Goal: Transaction & Acquisition: Purchase product/service

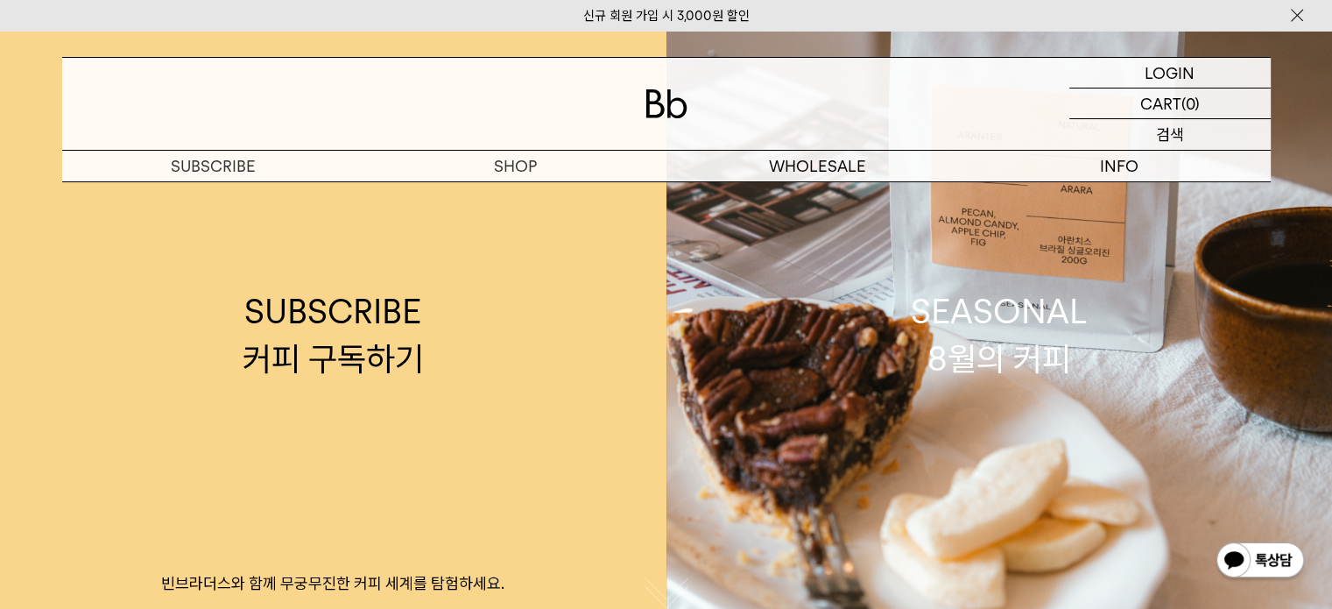
click at [1214, 125] on div "SEARCH 검색" at bounding box center [1169, 134] width 201 height 31
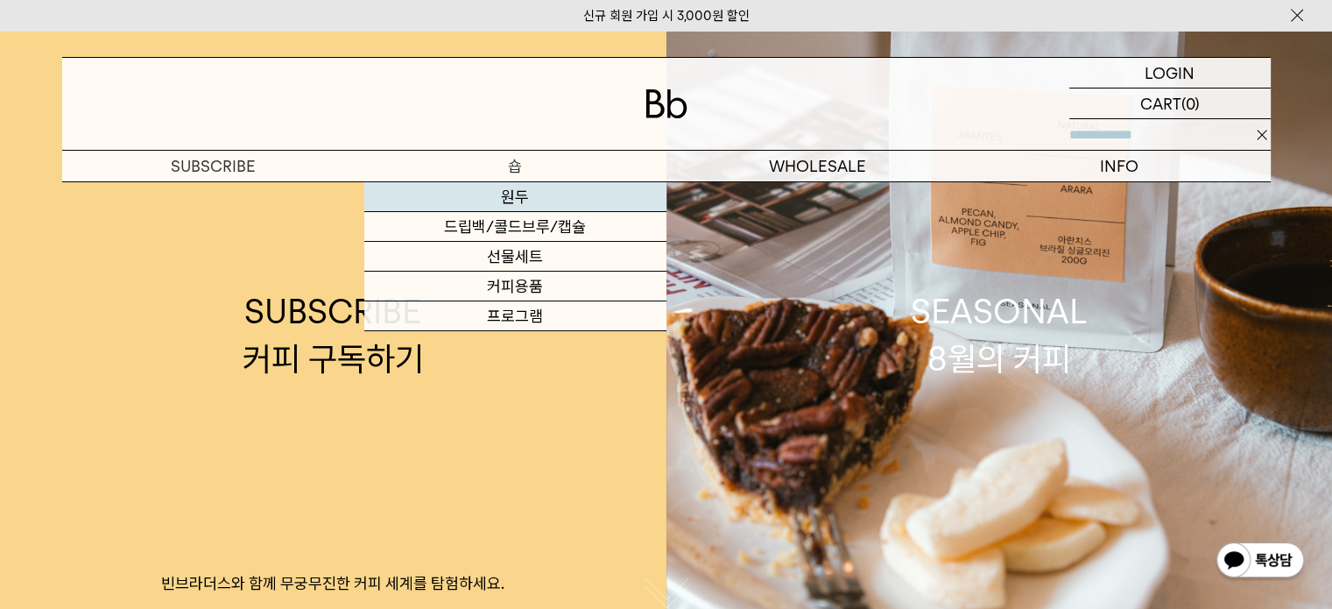
click at [497, 199] on link "원두" at bounding box center [515, 197] width 302 height 30
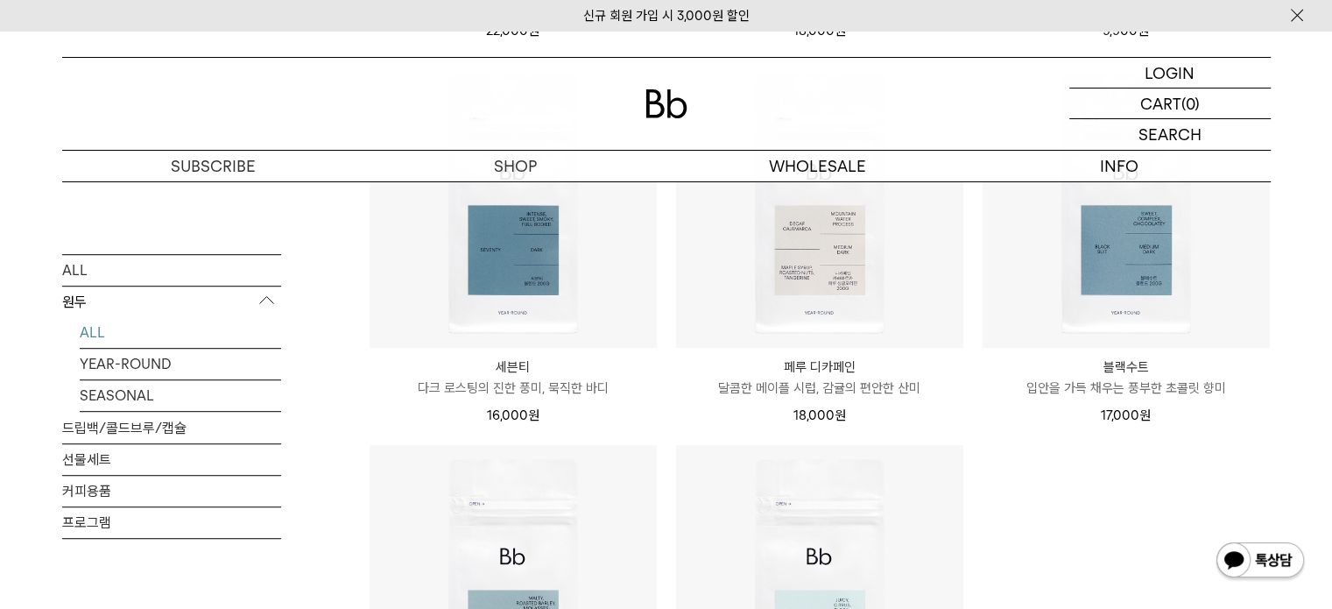
scroll to position [1051, 0]
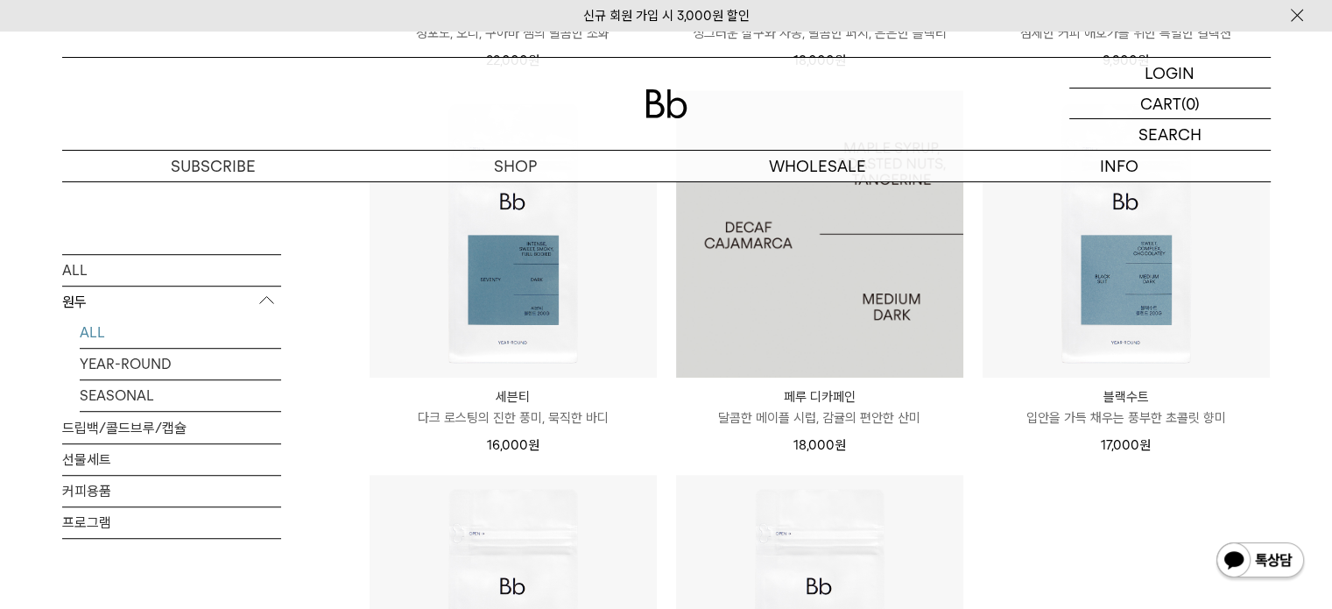
click at [923, 298] on img at bounding box center [819, 233] width 287 height 287
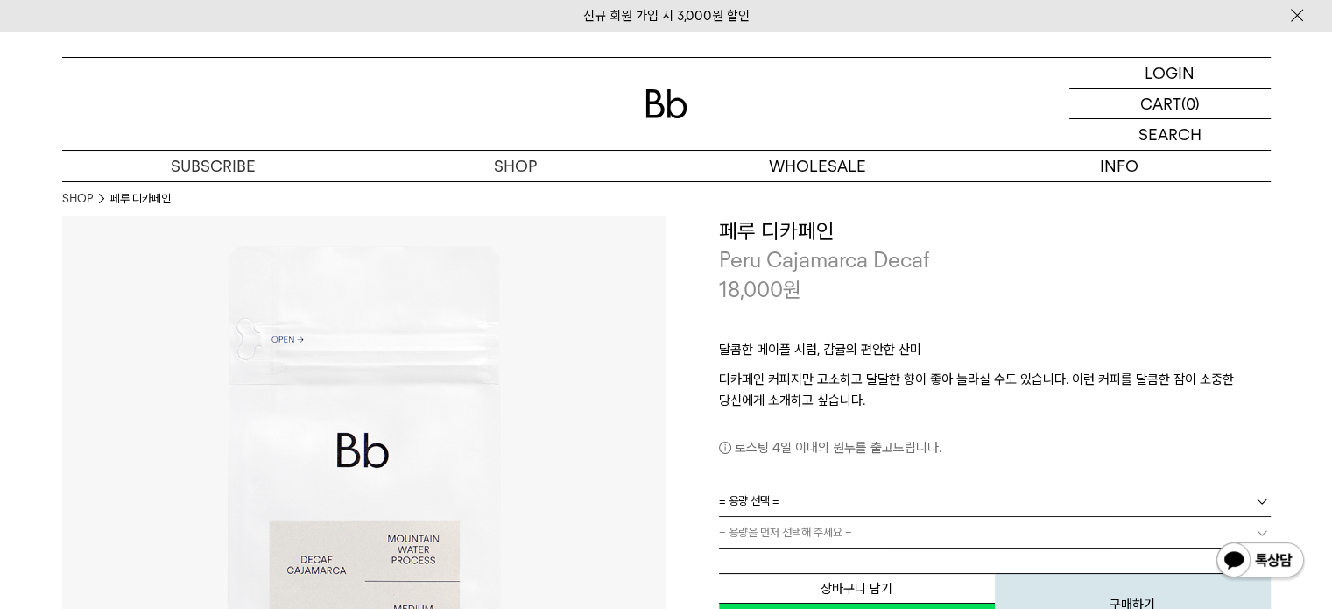
click at [1259, 498] on b at bounding box center [1262, 501] width 18 height 18
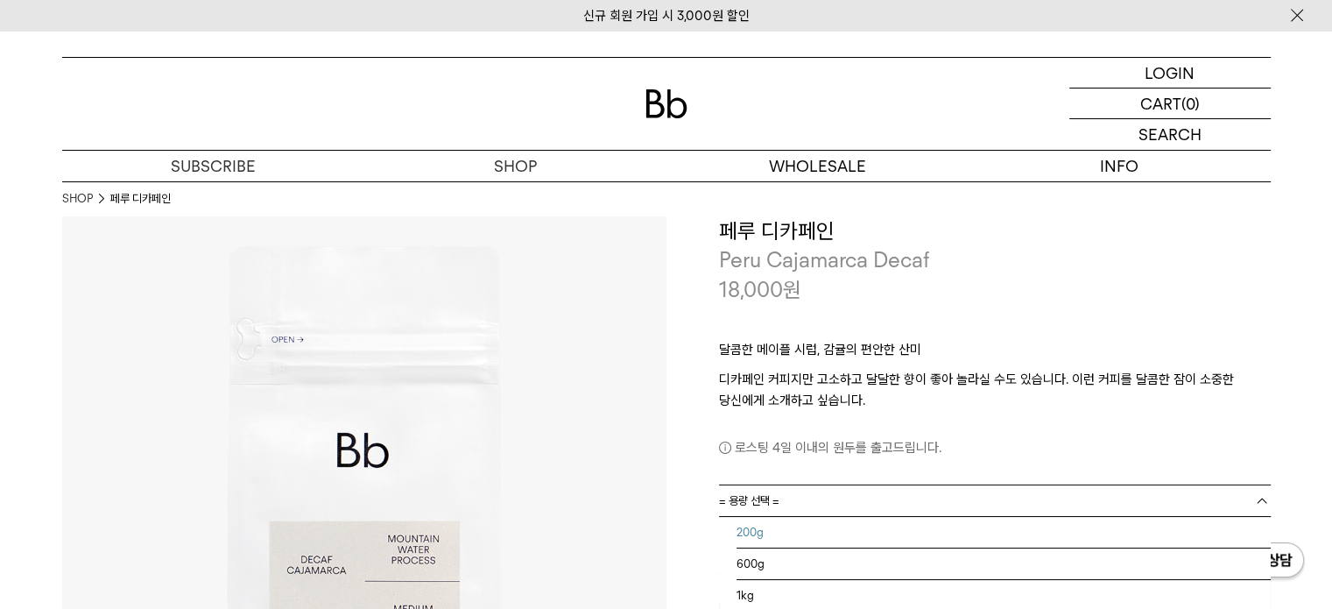
click at [1208, 538] on li "200g" at bounding box center [1003, 533] width 534 height 32
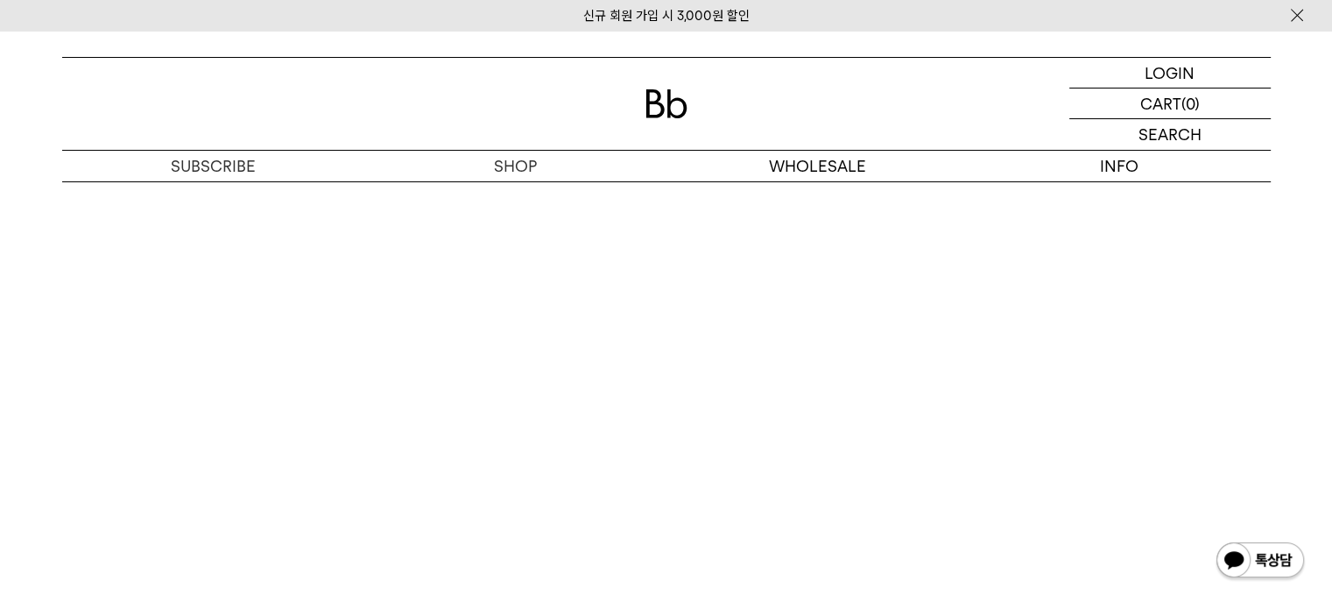
scroll to position [4553, 0]
